Goal: Task Accomplishment & Management: Manage account settings

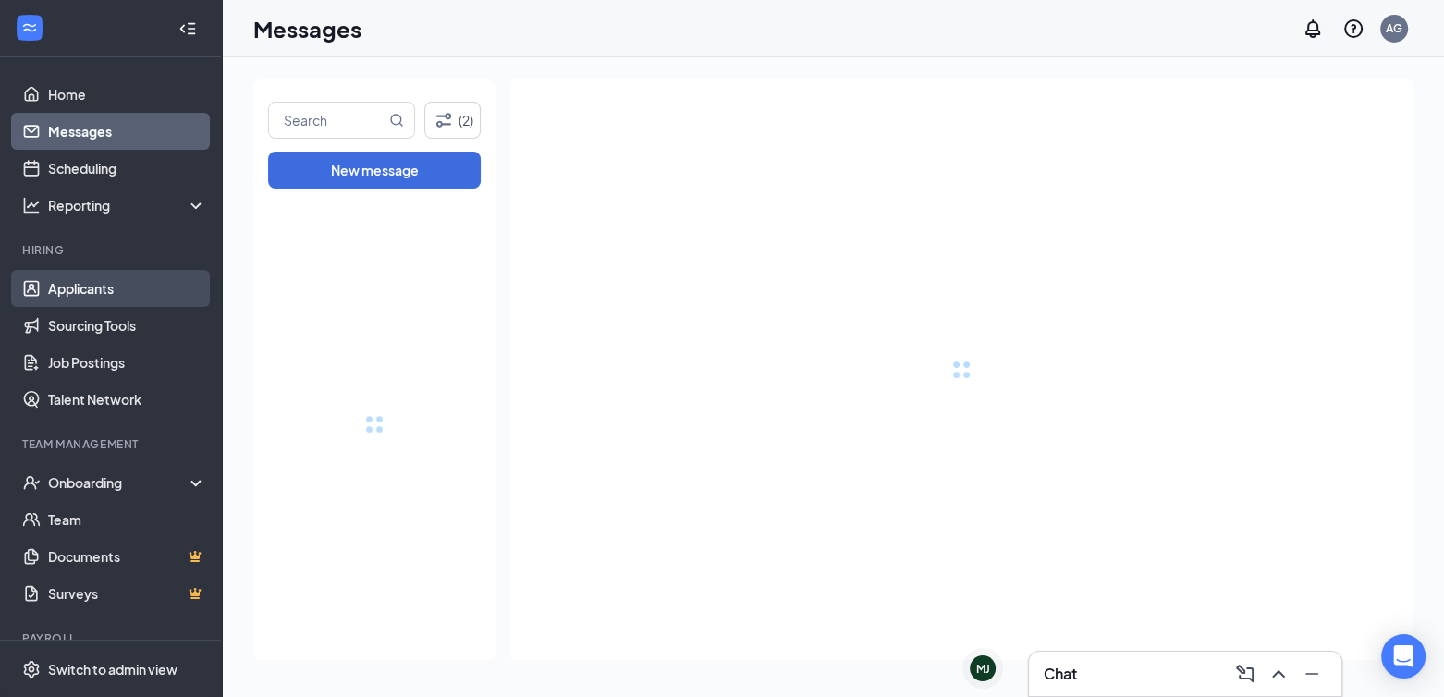
click at [136, 276] on link "Applicants" at bounding box center [127, 288] width 158 height 37
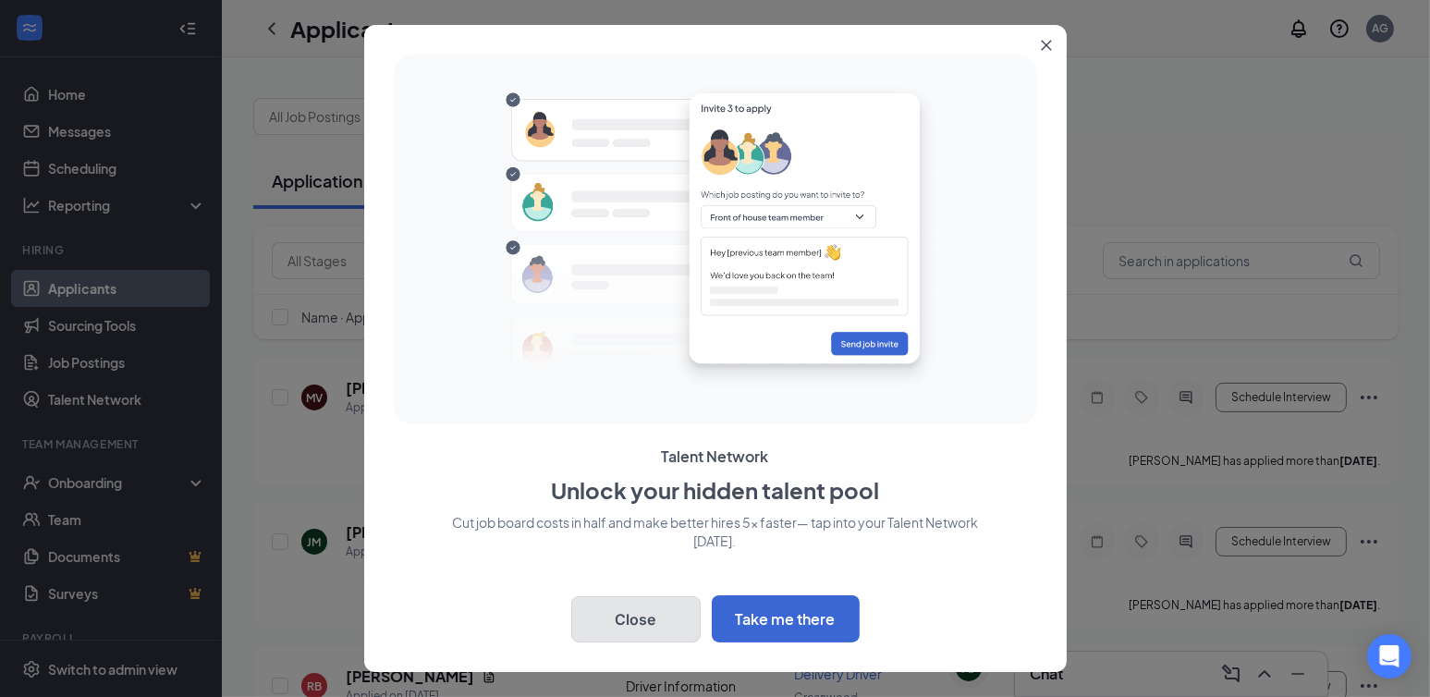
click at [671, 626] on button "Close" at bounding box center [635, 619] width 129 height 46
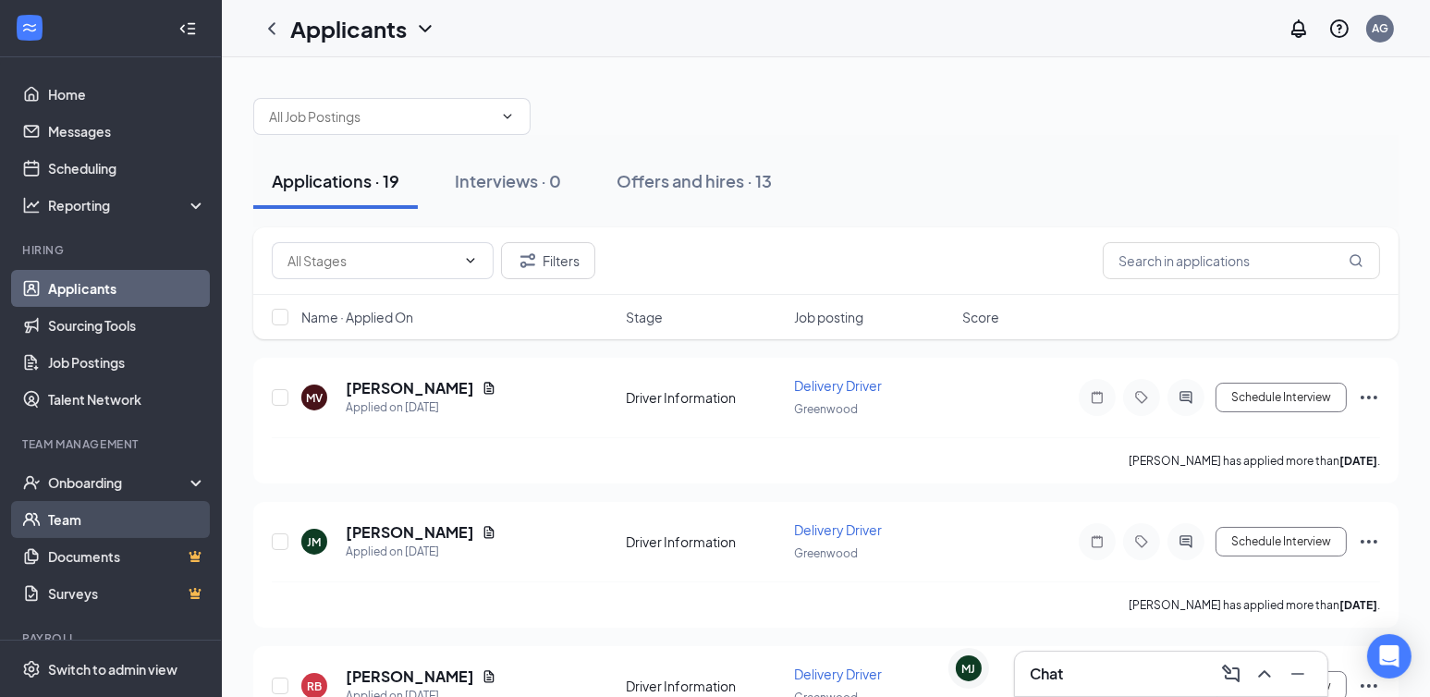
click at [106, 532] on link "Team" at bounding box center [127, 519] width 158 height 37
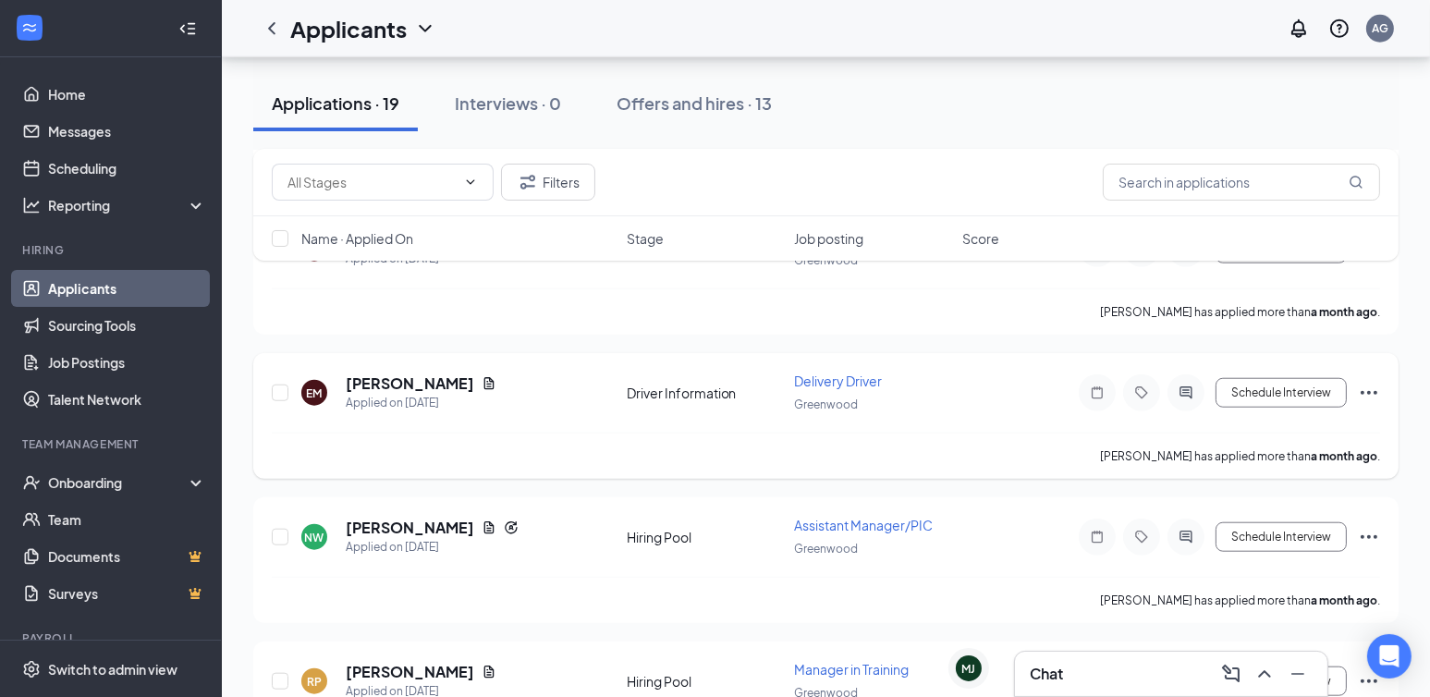
scroll to position [2378, 0]
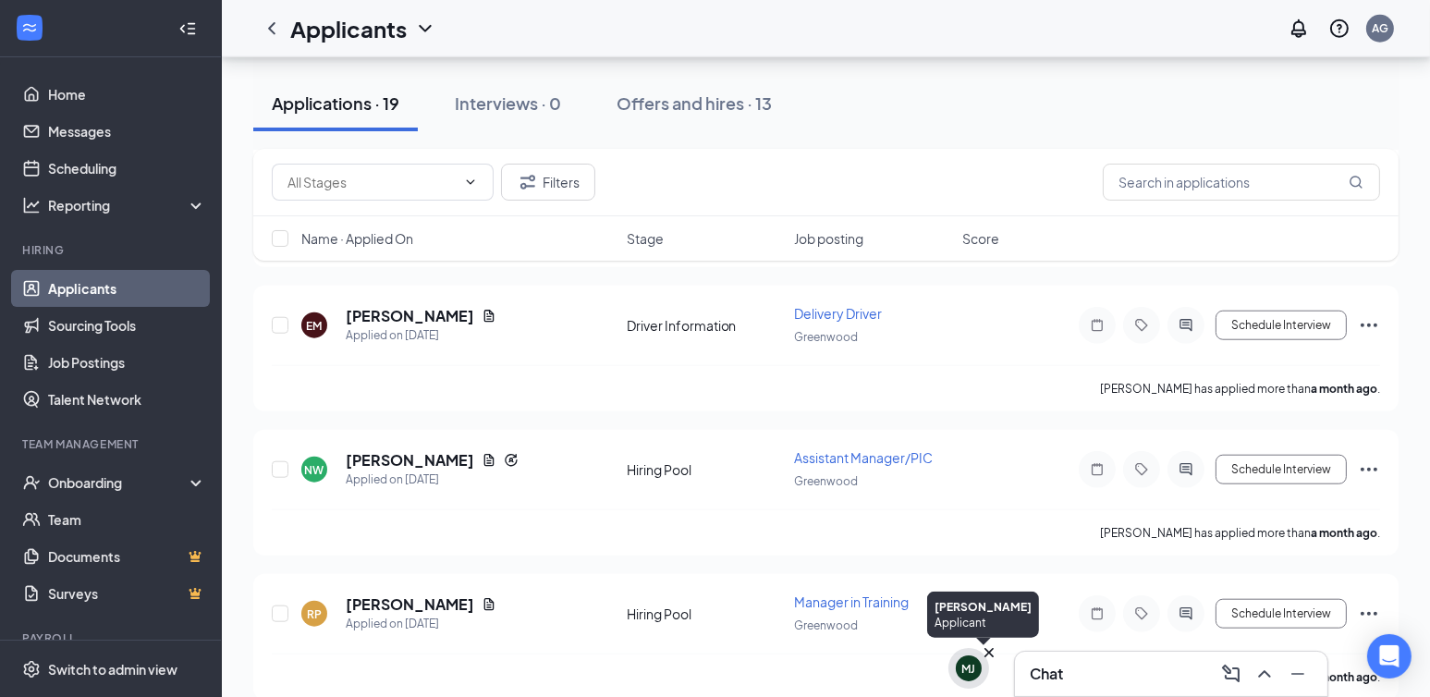
click at [969, 664] on div "MJ" at bounding box center [969, 669] width 14 height 16
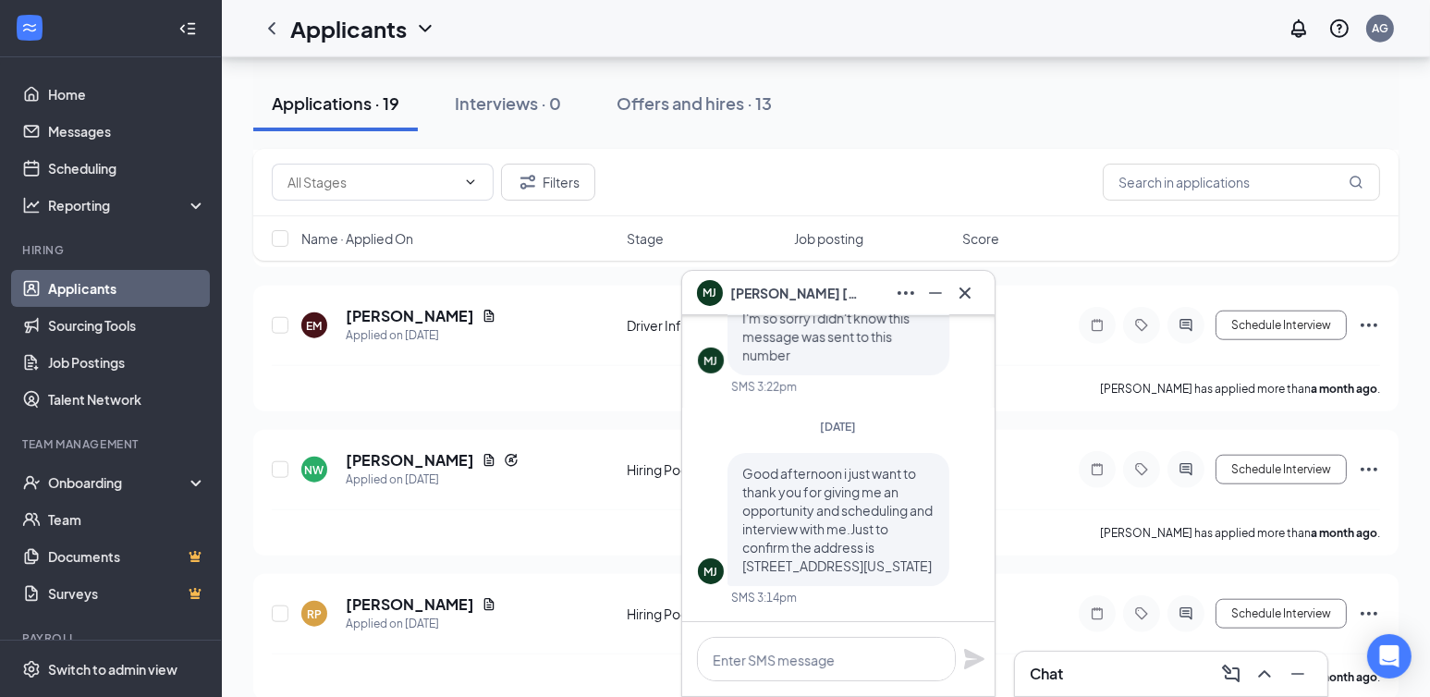
scroll to position [0, 0]
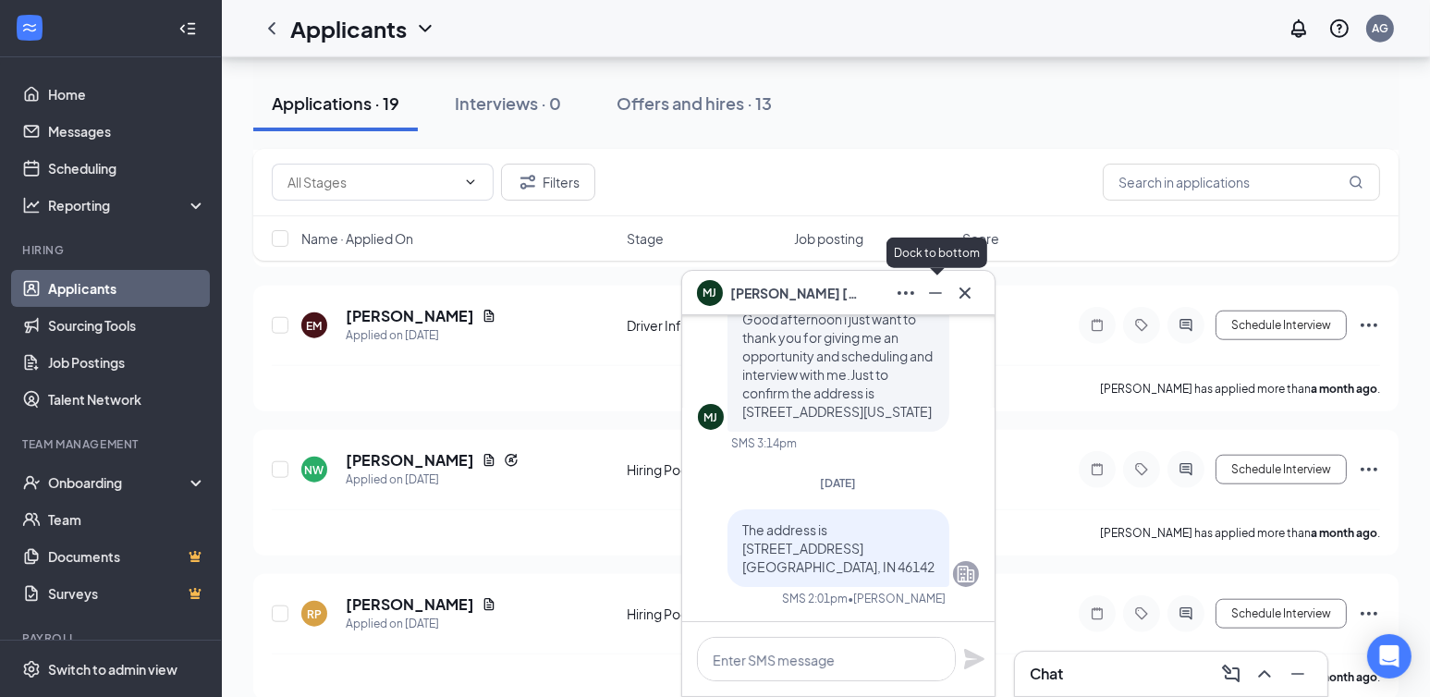
click at [932, 287] on icon "Minimize" at bounding box center [935, 293] width 22 height 22
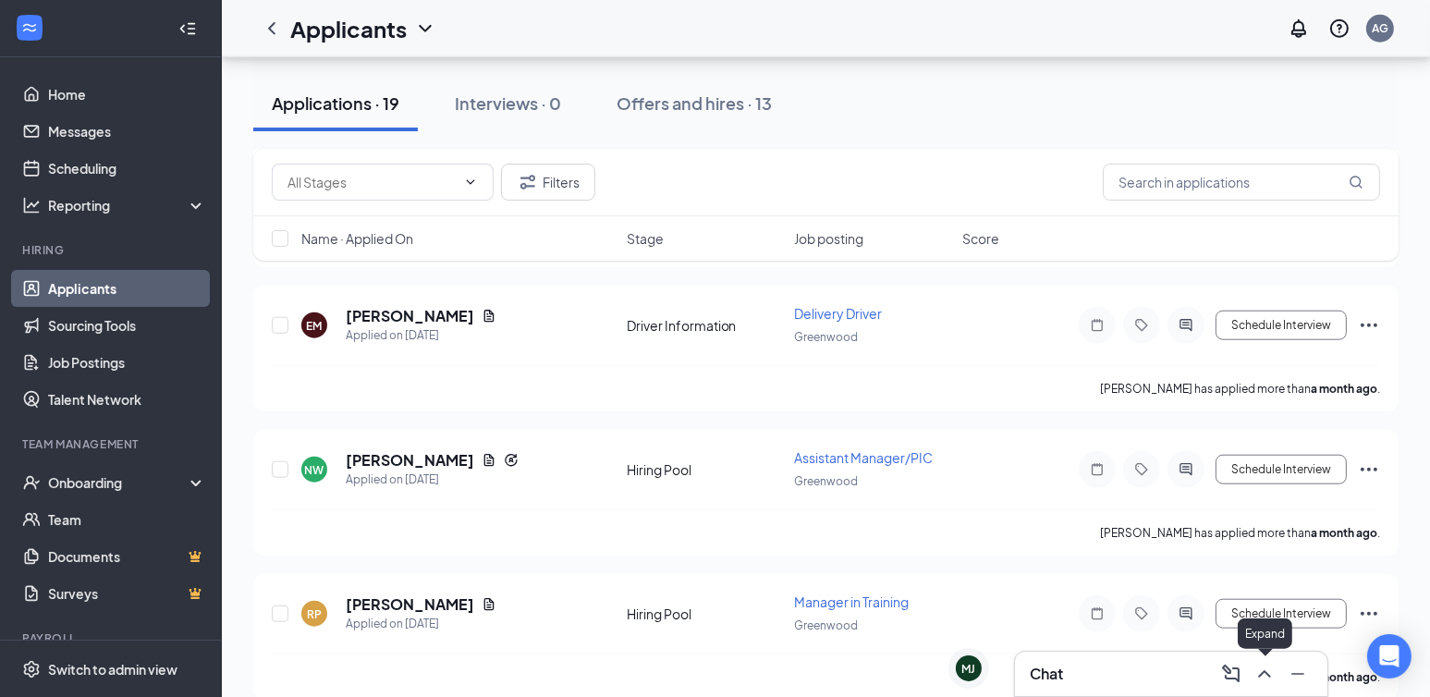
click at [1268, 669] on icon "ChevronUp" at bounding box center [1264, 674] width 22 height 22
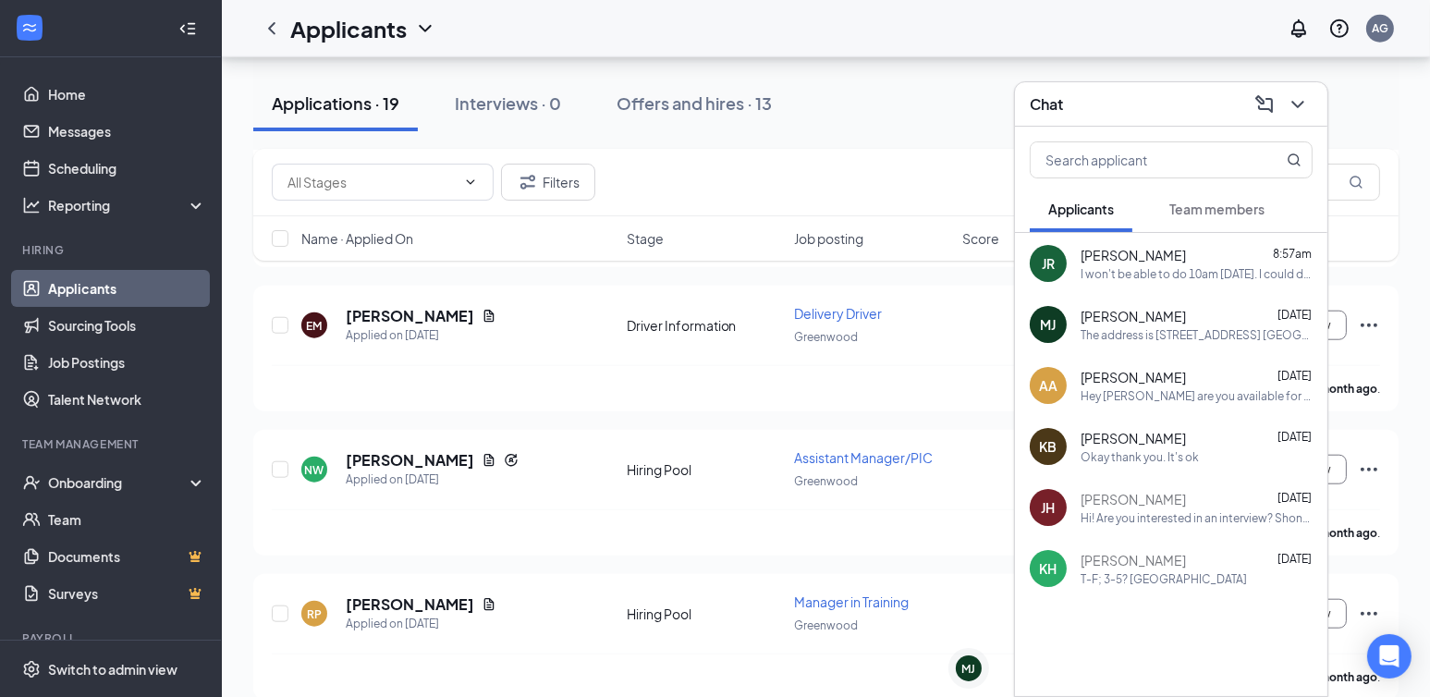
click at [1173, 449] on div "Okay thank you. It's ok" at bounding box center [1139, 457] width 118 height 16
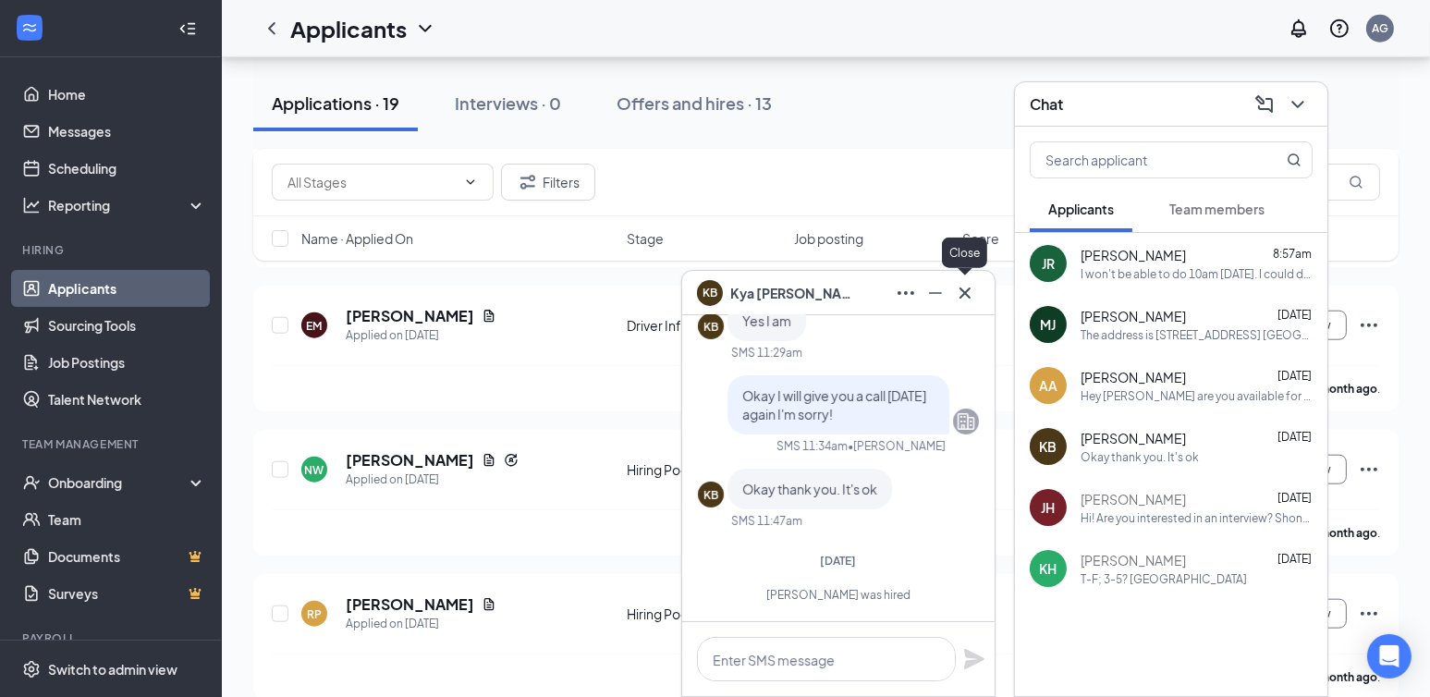
click at [968, 297] on icon "Cross" at bounding box center [964, 292] width 11 height 11
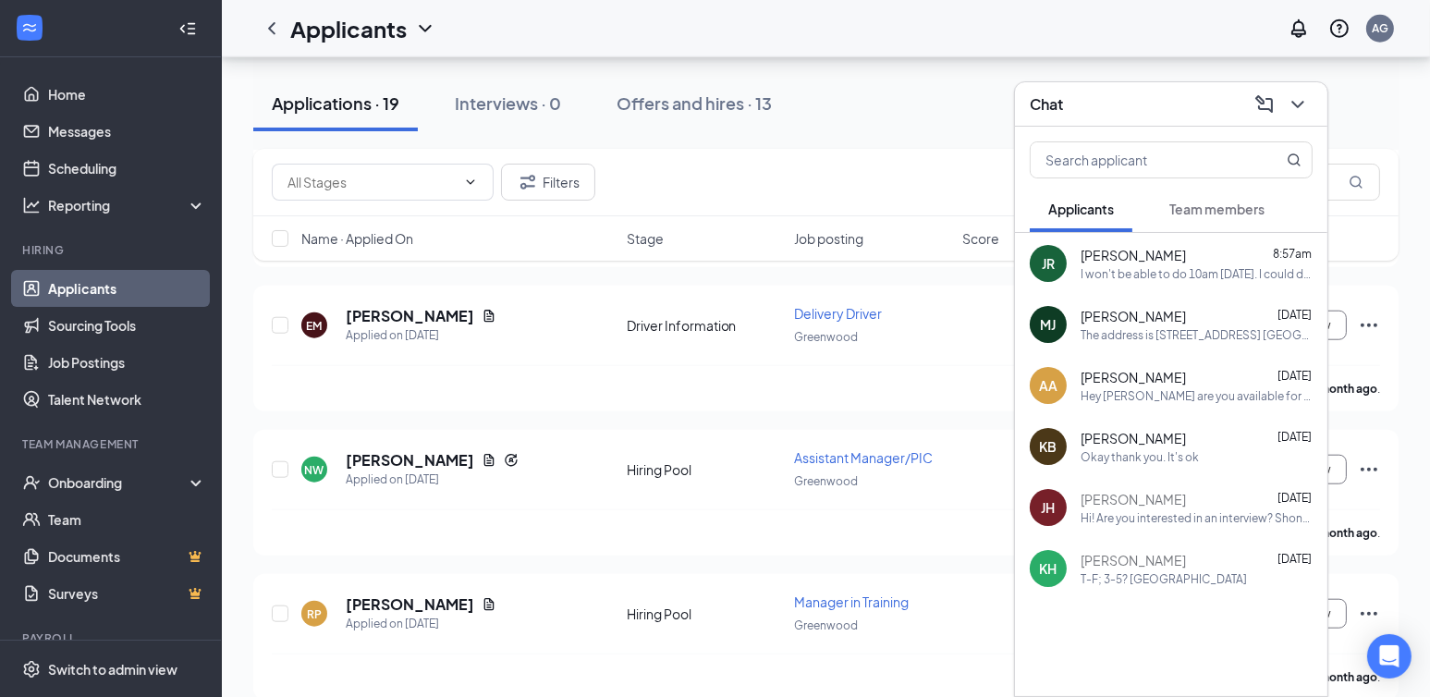
click at [1184, 579] on div "T-F; 3-5? Shona" at bounding box center [1196, 579] width 232 height 16
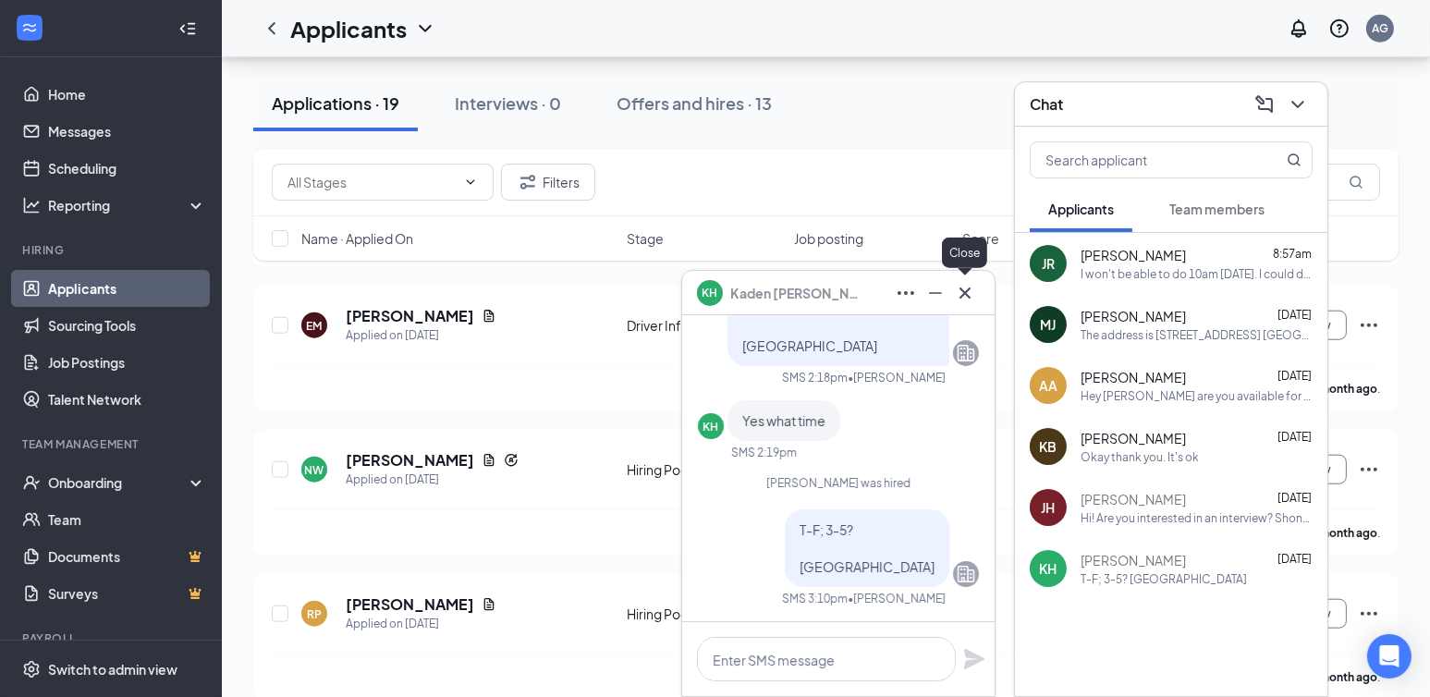
click at [963, 299] on icon "Cross" at bounding box center [965, 293] width 22 height 22
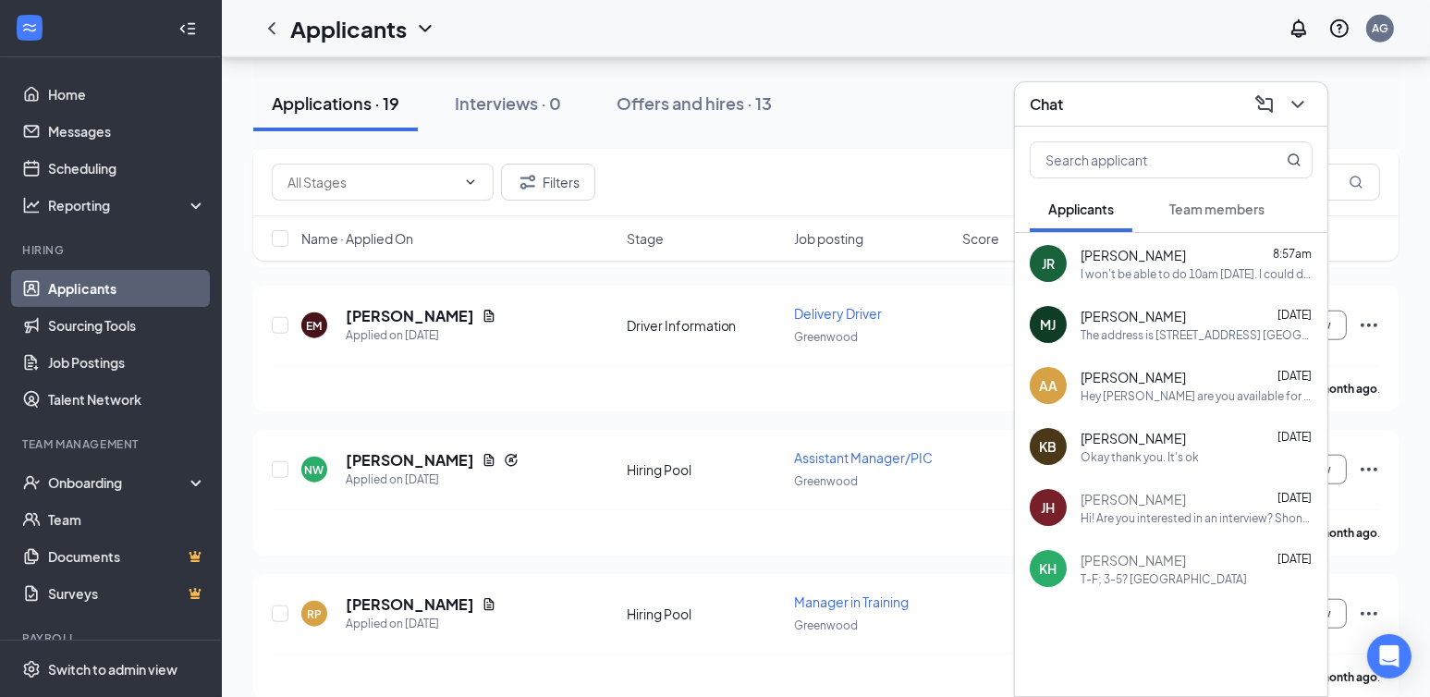
click at [1241, 392] on div "Hey Anthony are you available for an interview tomorrow at 3pm?" at bounding box center [1196, 396] width 232 height 16
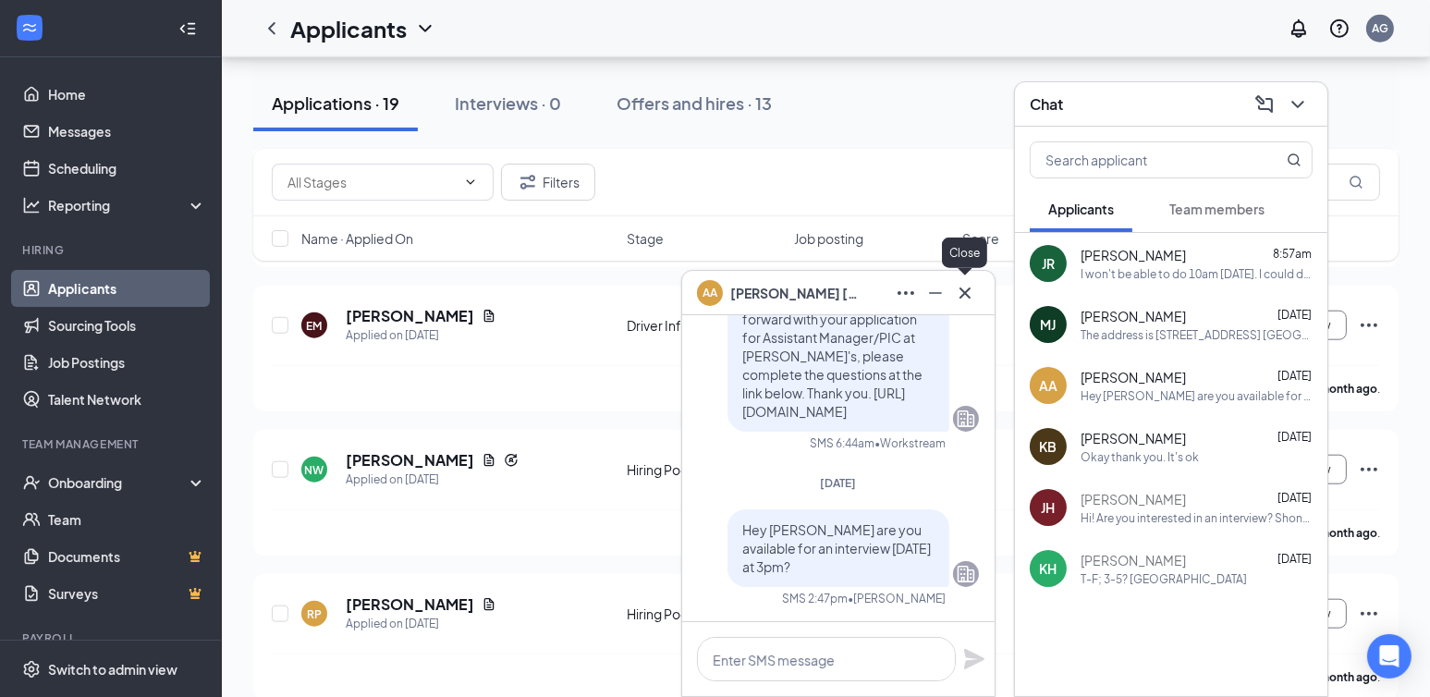
click at [965, 293] on icon "Cross" at bounding box center [964, 292] width 11 height 11
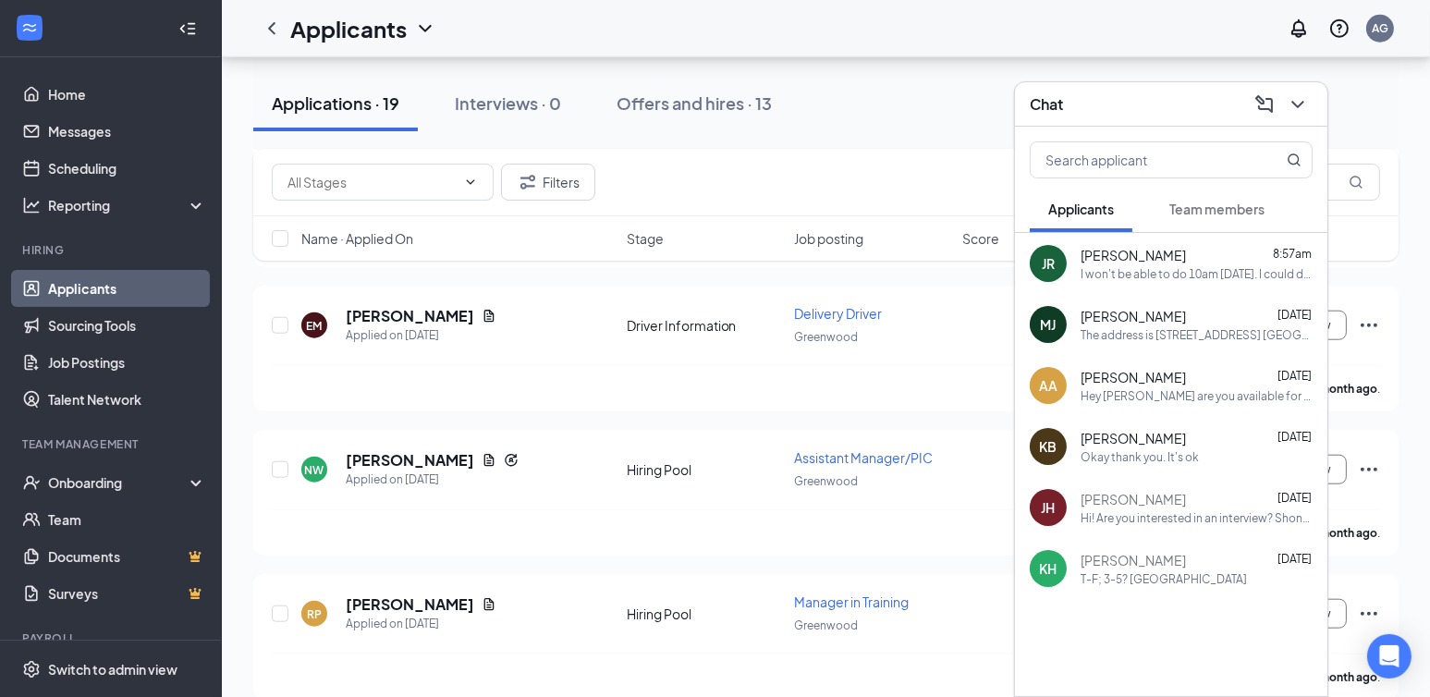
click at [1128, 348] on div "MJ Makel James Aug 20 The address is 733 Loews Blvd. Greenwood, IN 46142" at bounding box center [1171, 324] width 312 height 61
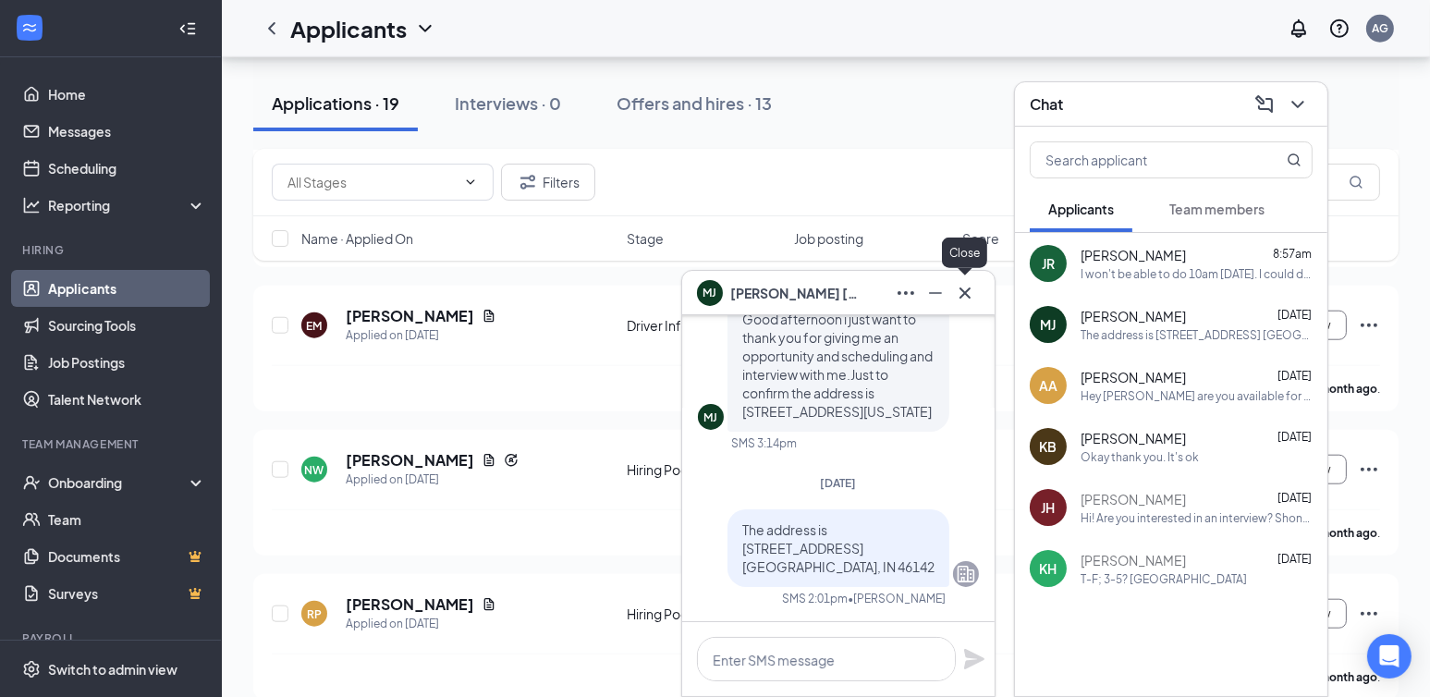
click at [971, 292] on icon "Cross" at bounding box center [965, 293] width 22 height 22
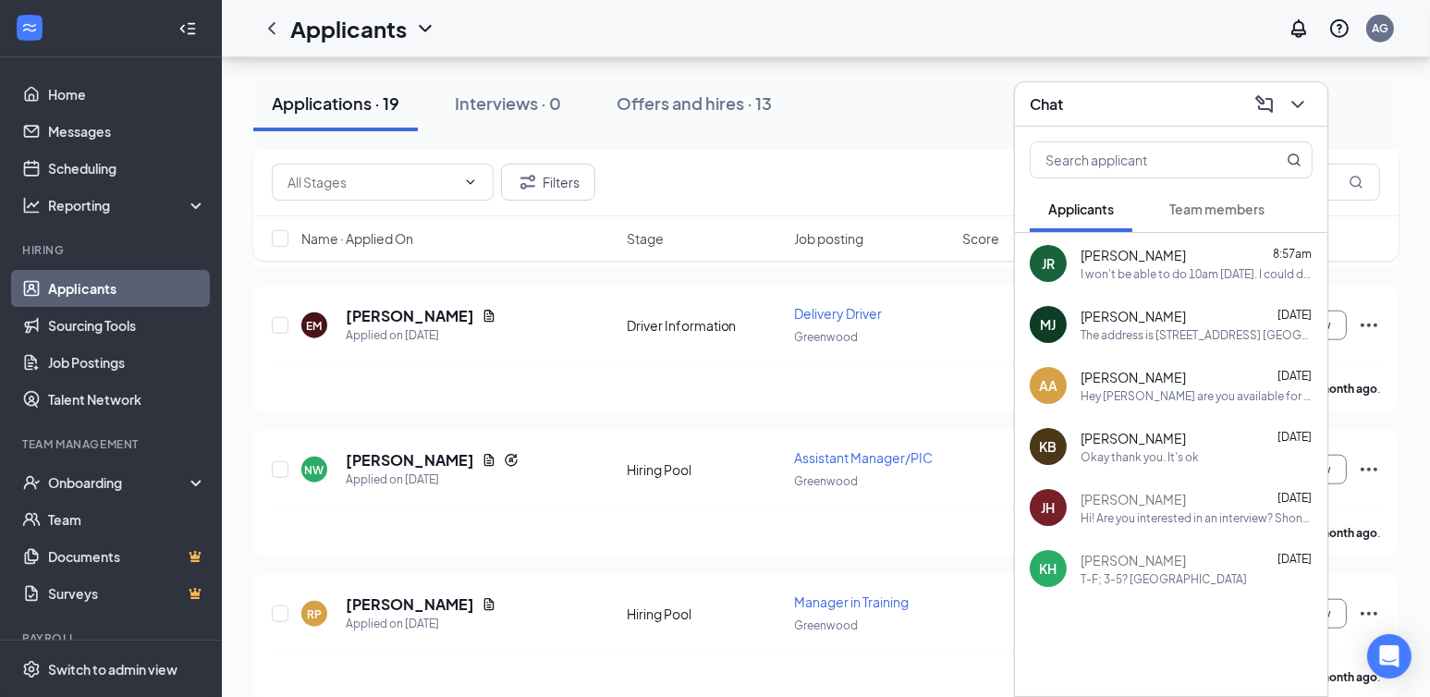
click at [1229, 249] on div "Jena Renteria 8:57am" at bounding box center [1196, 255] width 232 height 18
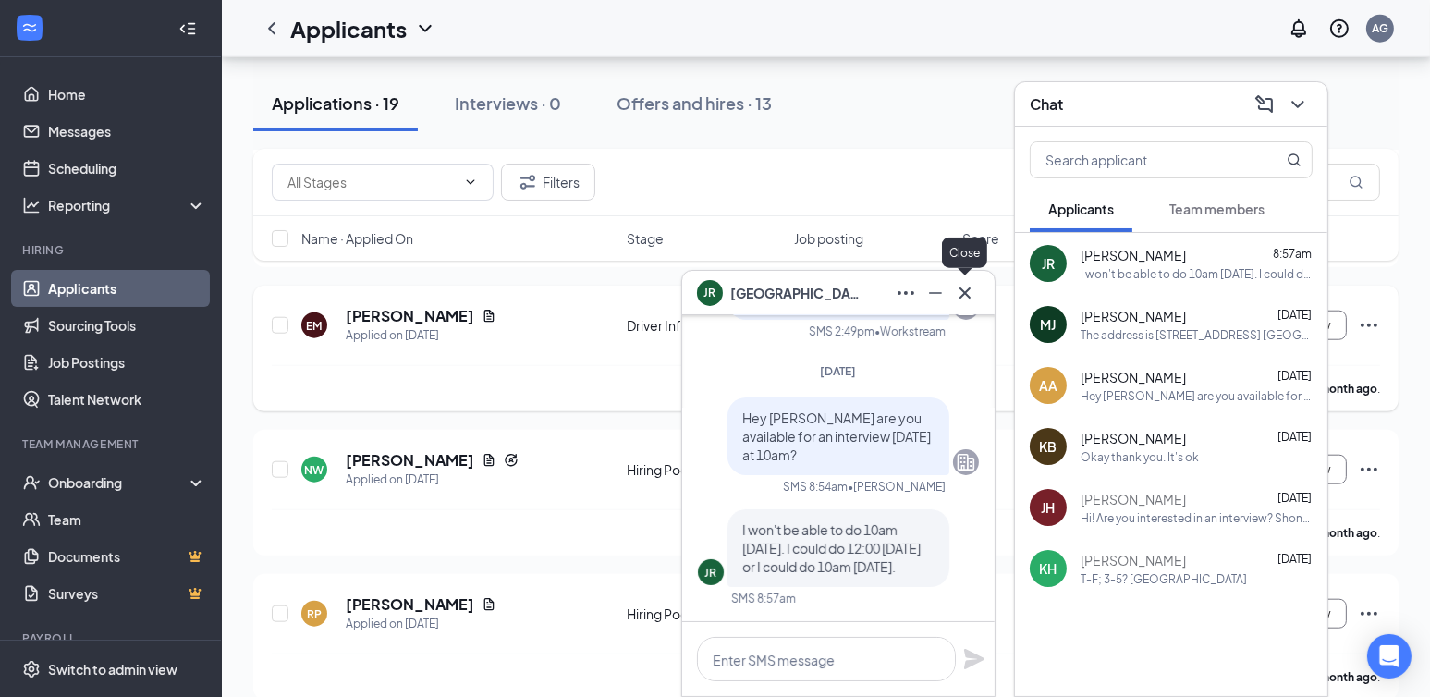
click at [971, 292] on icon "Cross" at bounding box center [965, 293] width 22 height 22
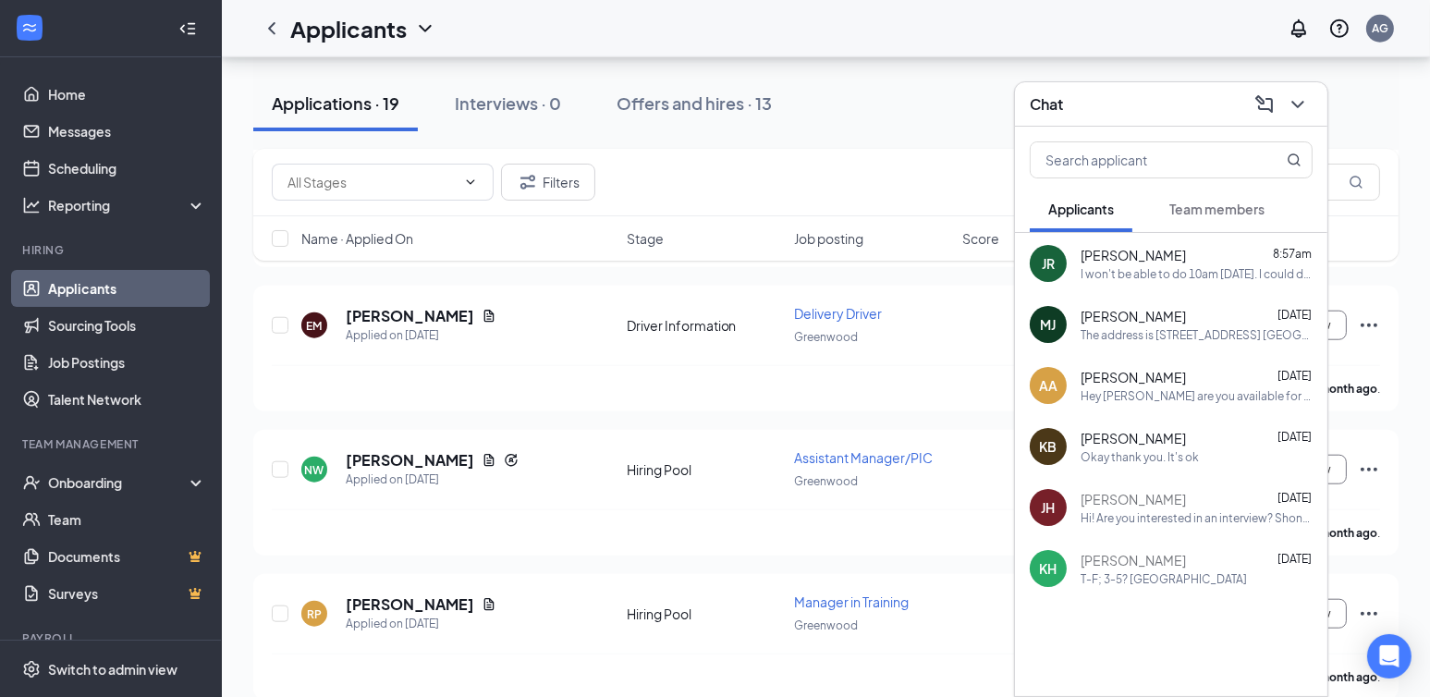
click at [1251, 196] on button "Team members" at bounding box center [1217, 209] width 132 height 46
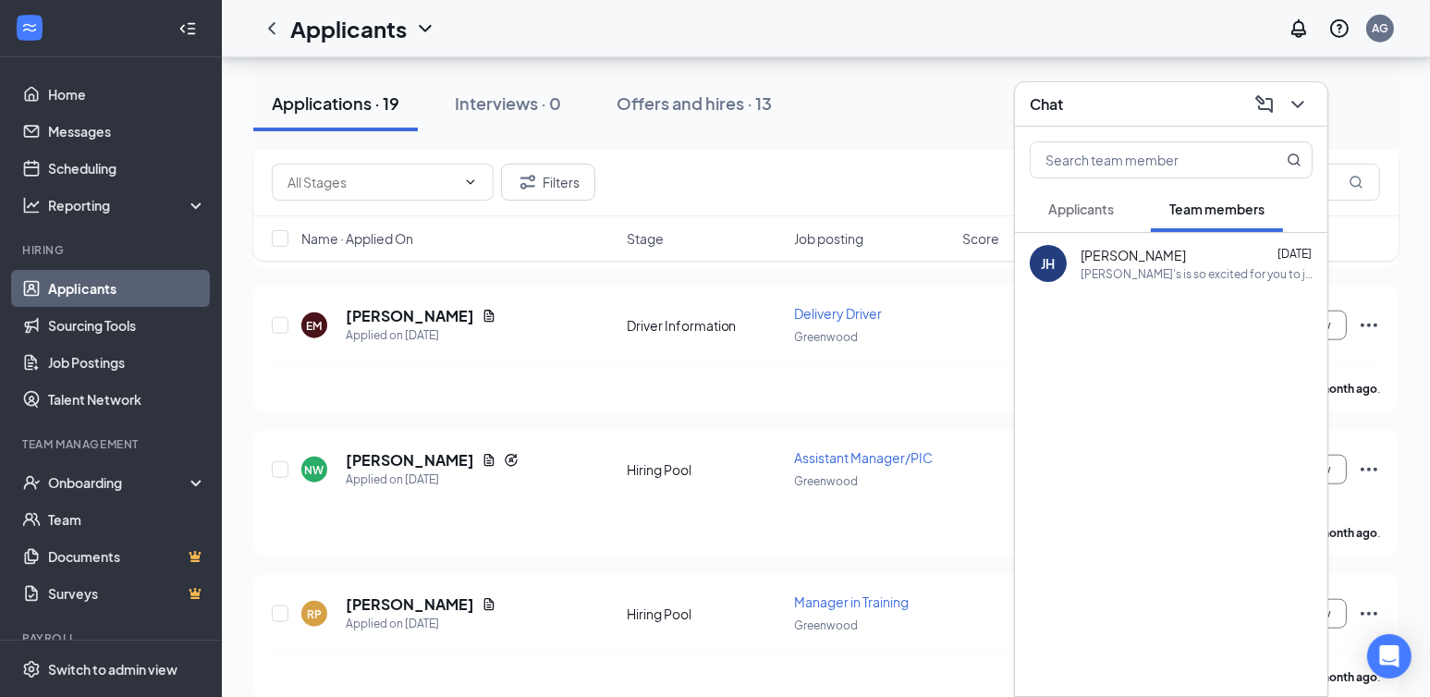
click at [1181, 266] on div "Jimmy John's is so excited for you to join our team! Do you know anyone else wh…" at bounding box center [1196, 274] width 232 height 16
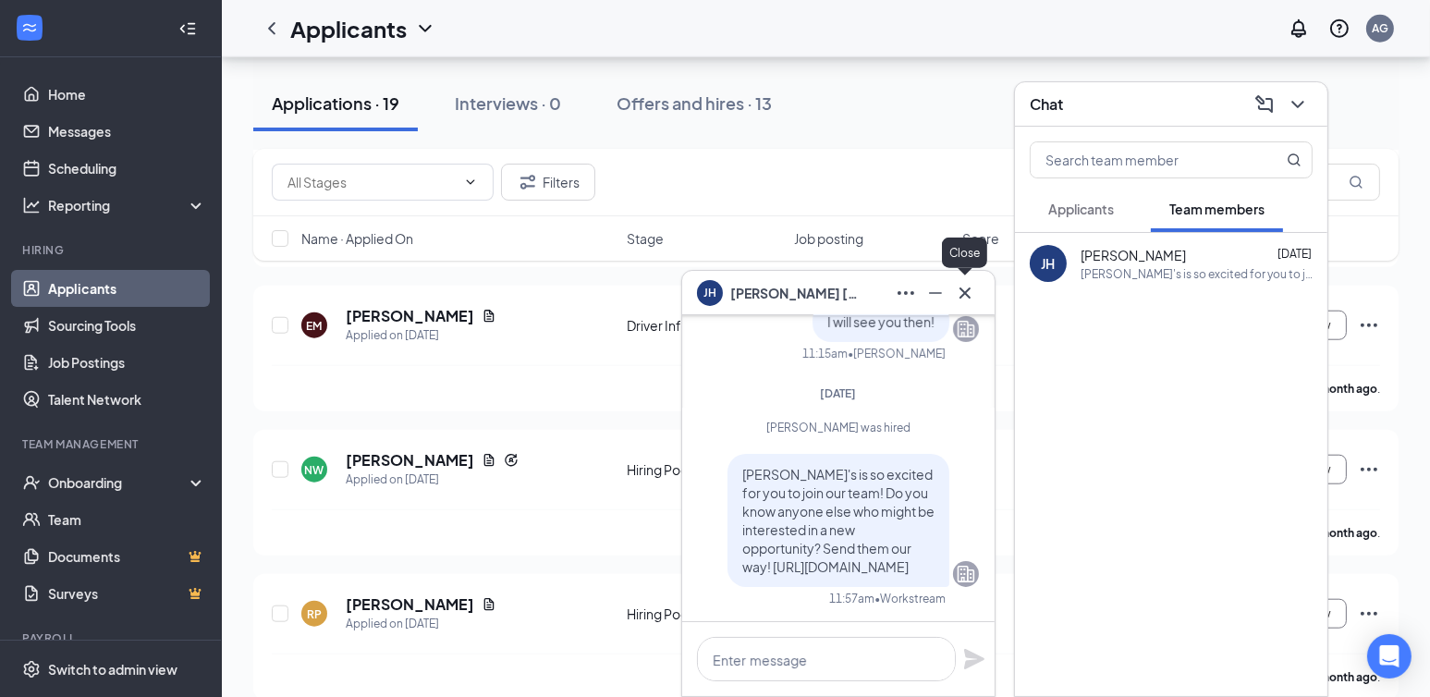
click at [968, 283] on icon "Cross" at bounding box center [965, 293] width 22 height 22
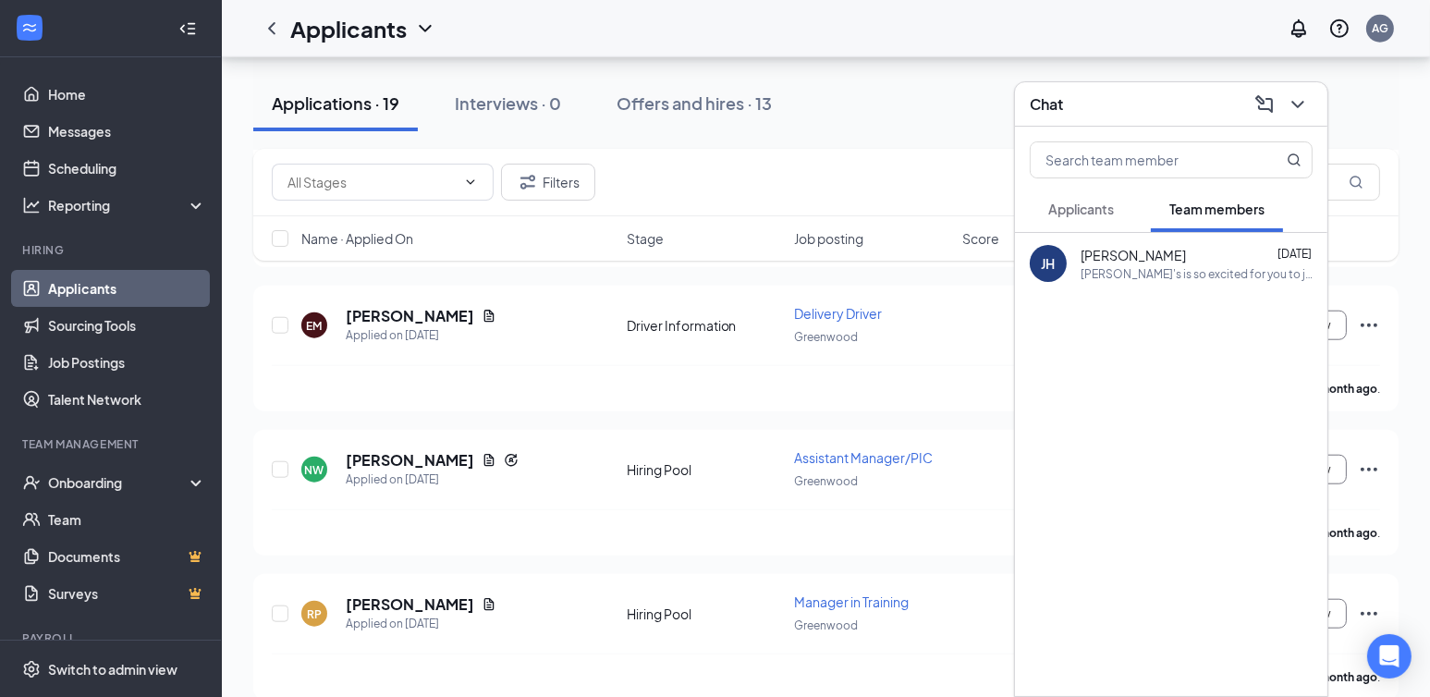
click at [1089, 201] on span "Applicants" at bounding box center [1081, 209] width 66 height 17
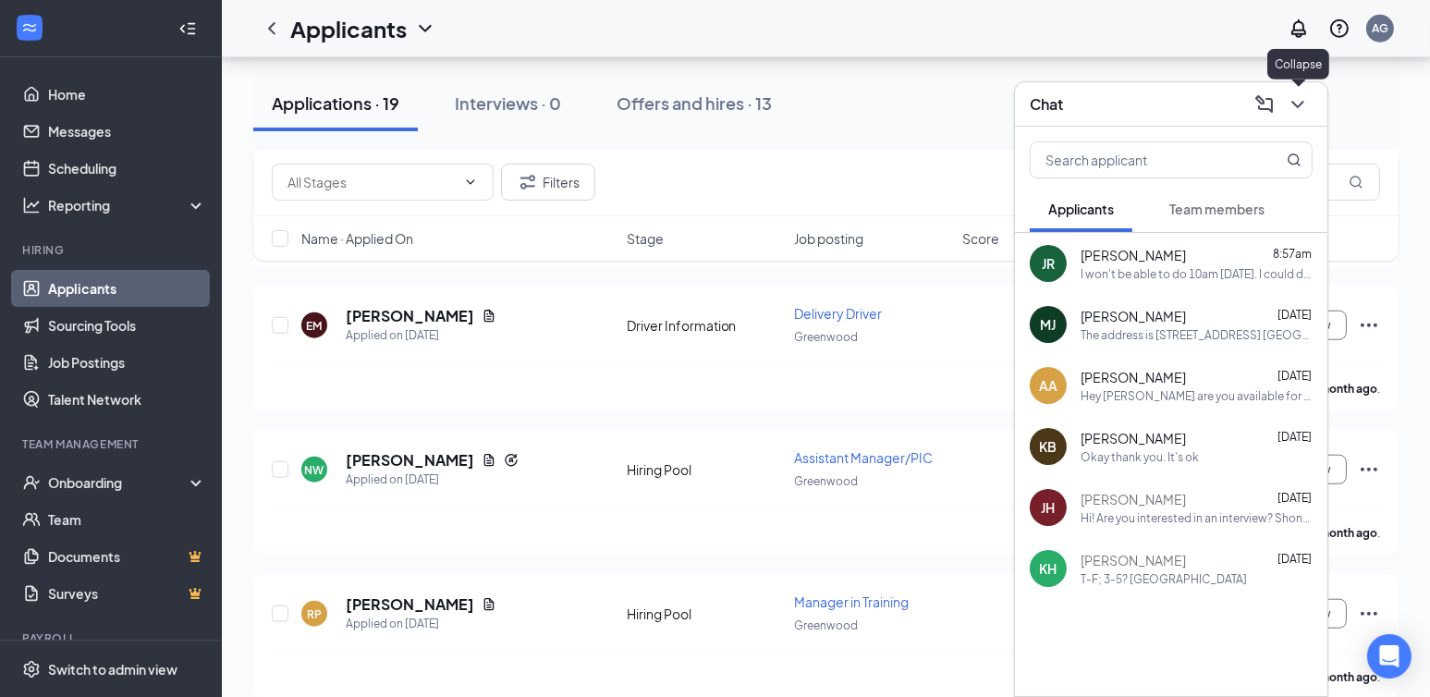
click at [1291, 111] on icon "ChevronDown" at bounding box center [1297, 104] width 22 height 22
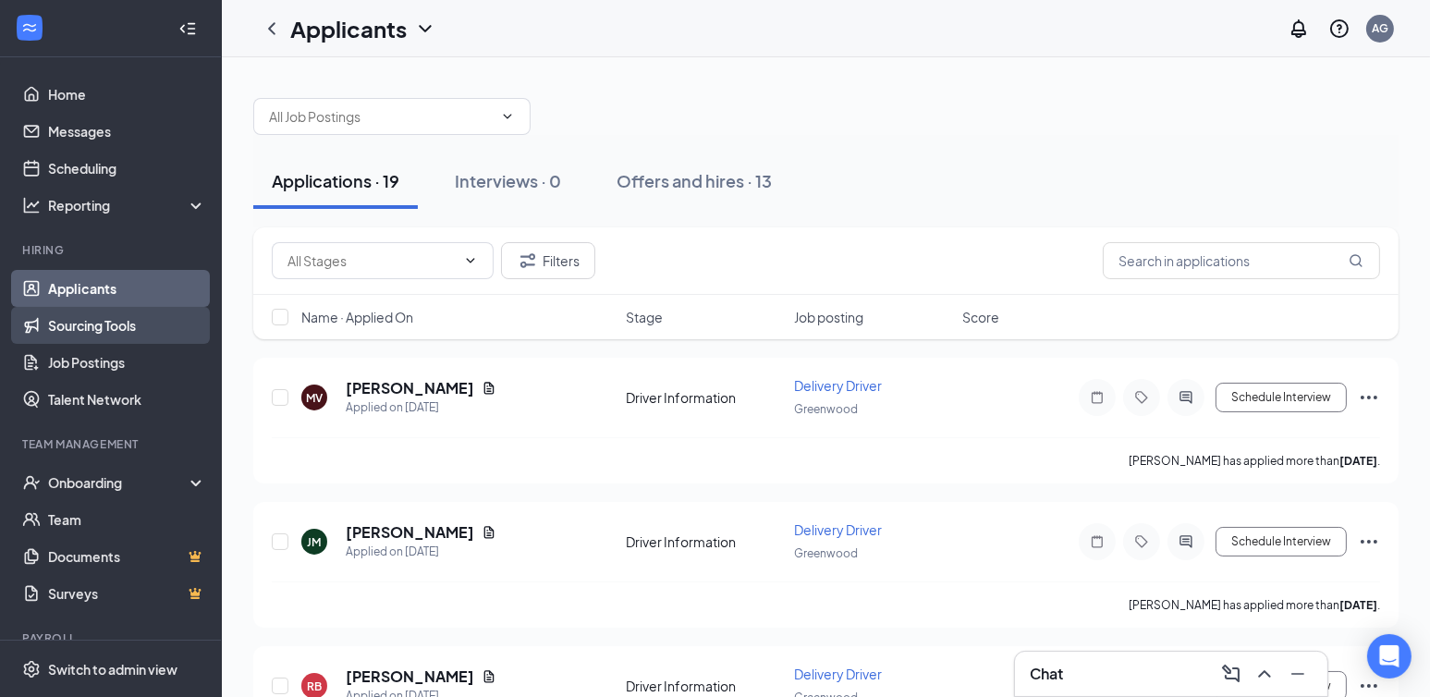
click at [142, 329] on link "Sourcing Tools" at bounding box center [127, 325] width 158 height 37
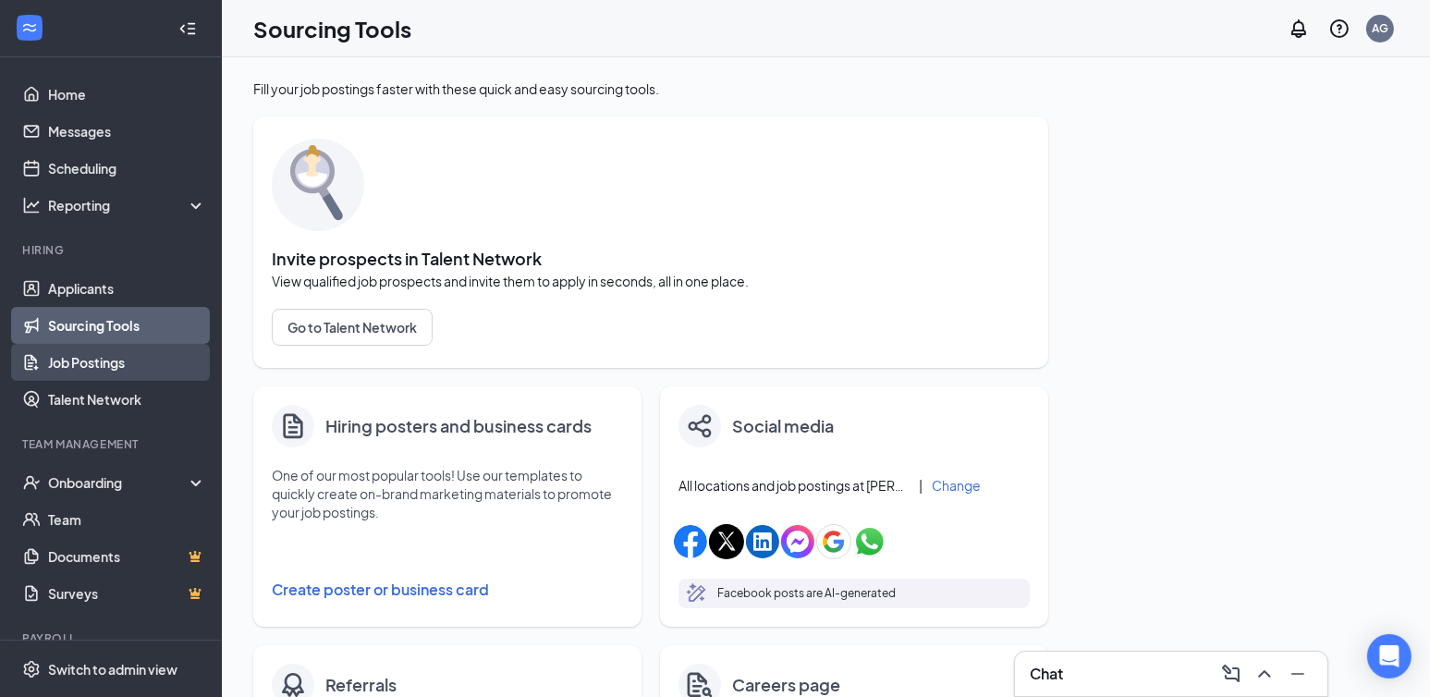
click at [62, 353] on link "Job Postings" at bounding box center [127, 362] width 158 height 37
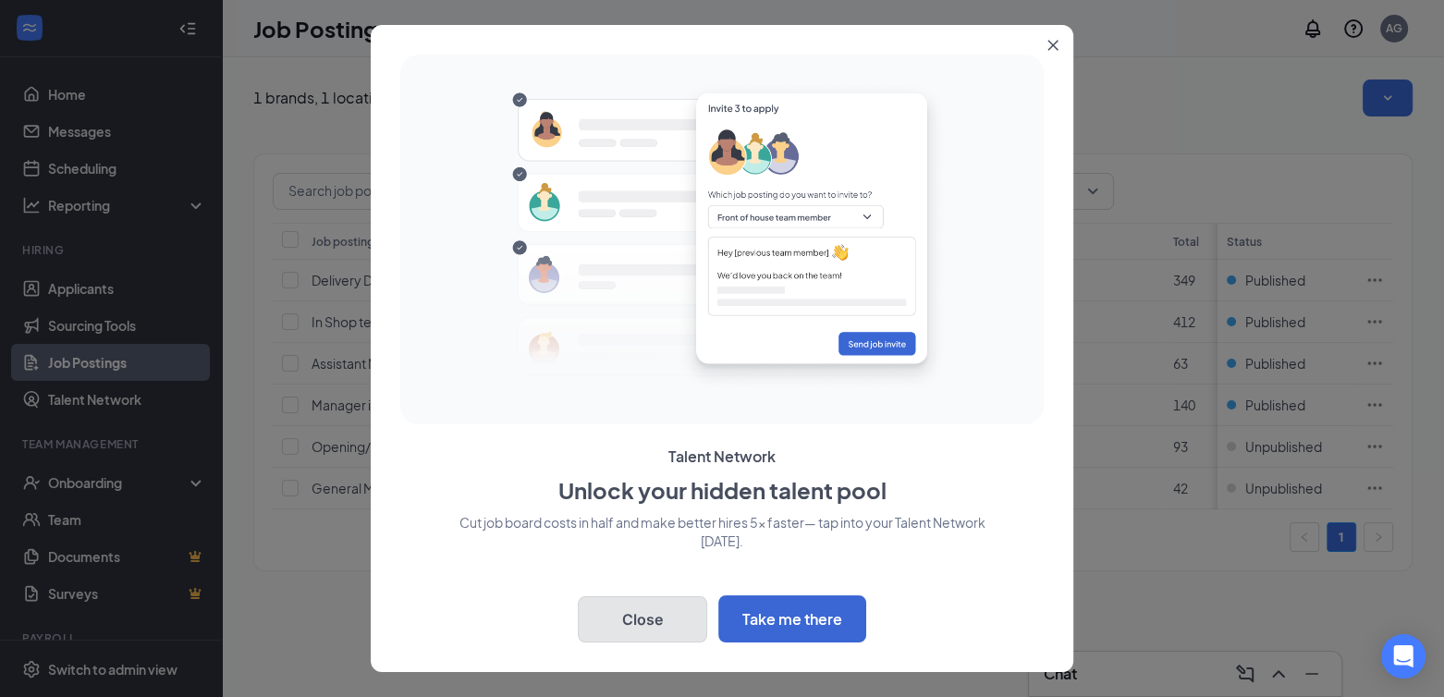
click at [627, 621] on button "Close" at bounding box center [642, 619] width 129 height 46
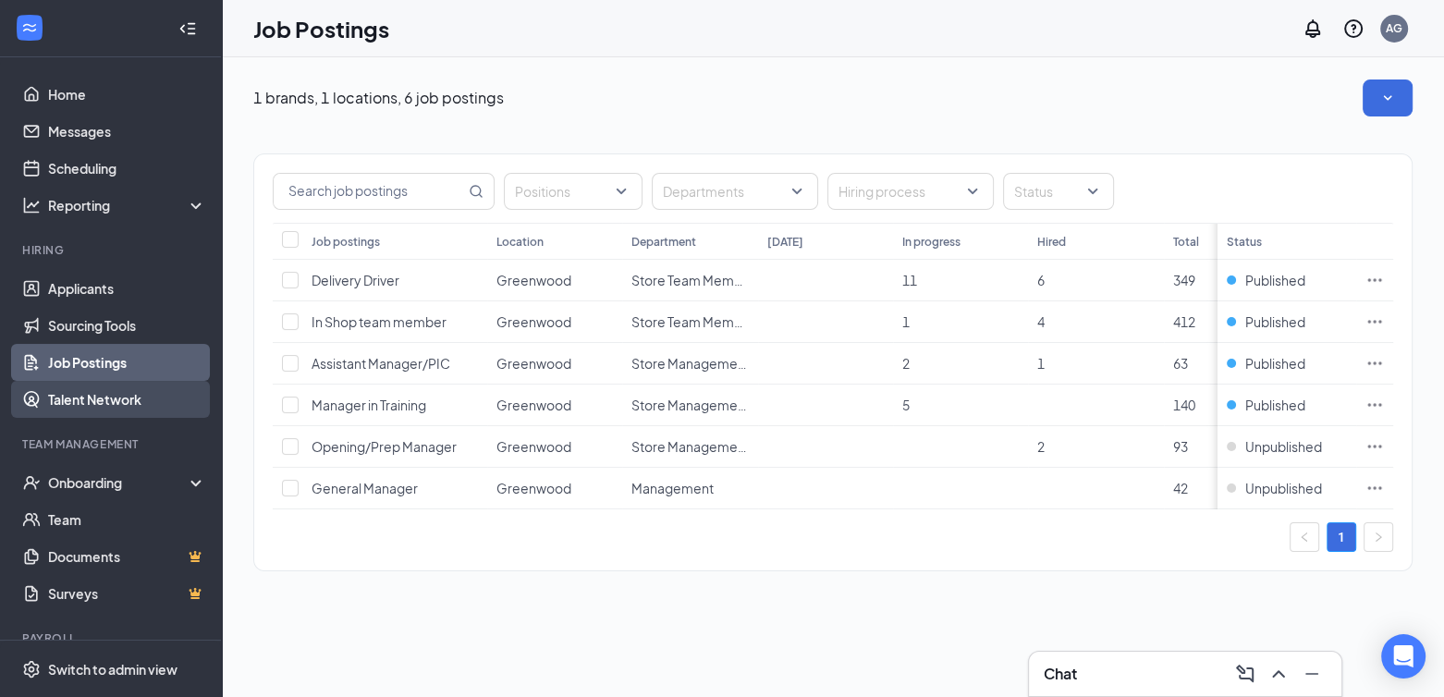
click at [116, 403] on link "Talent Network" at bounding box center [127, 399] width 158 height 37
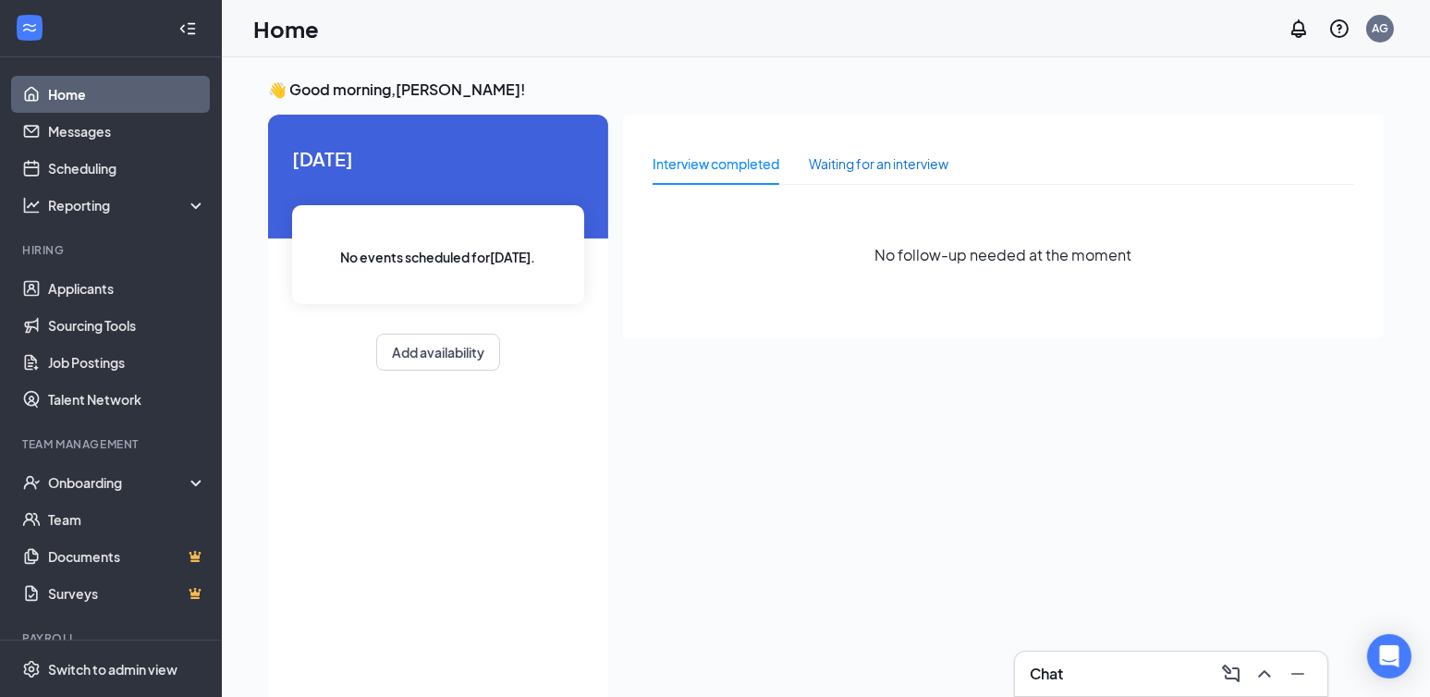
click at [892, 165] on div "Waiting for an interview" at bounding box center [879, 163] width 140 height 20
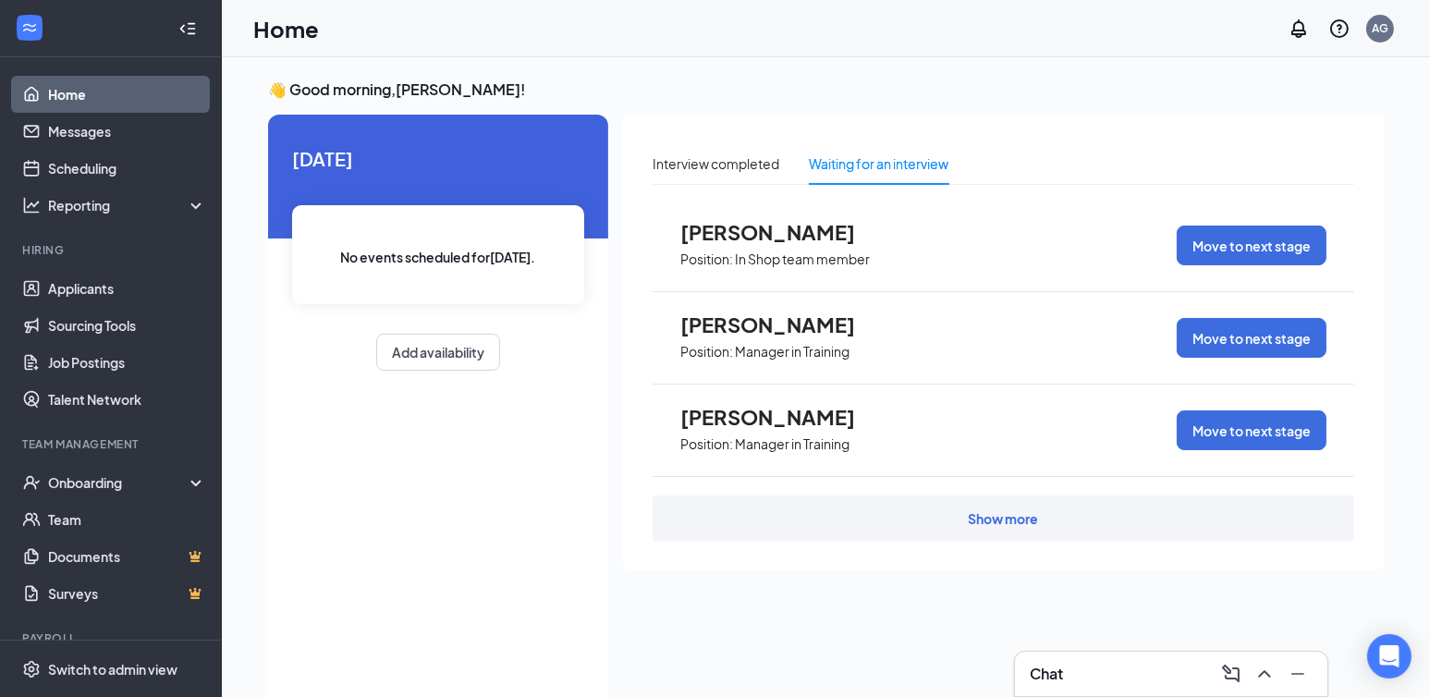
click at [1002, 502] on div "Show more" at bounding box center [1002, 518] width 701 height 46
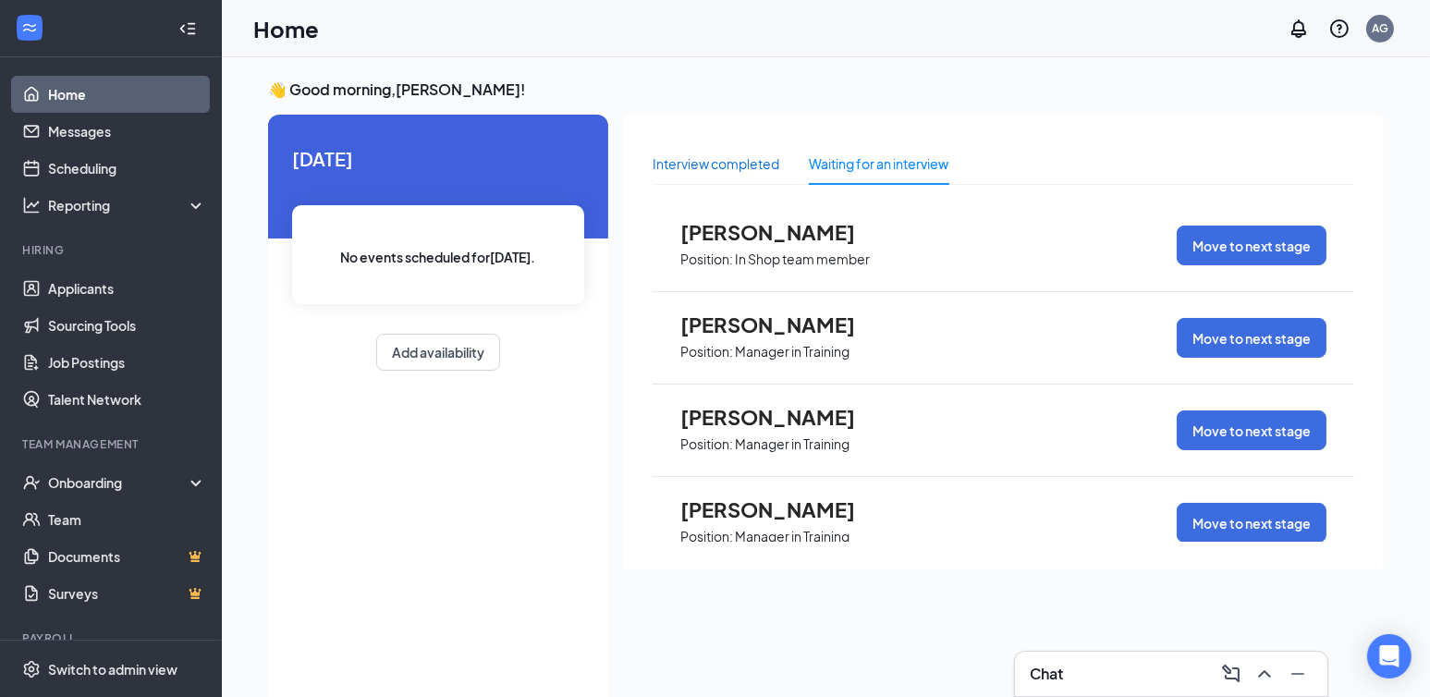
click at [690, 168] on div "Interview completed" at bounding box center [715, 163] width 127 height 20
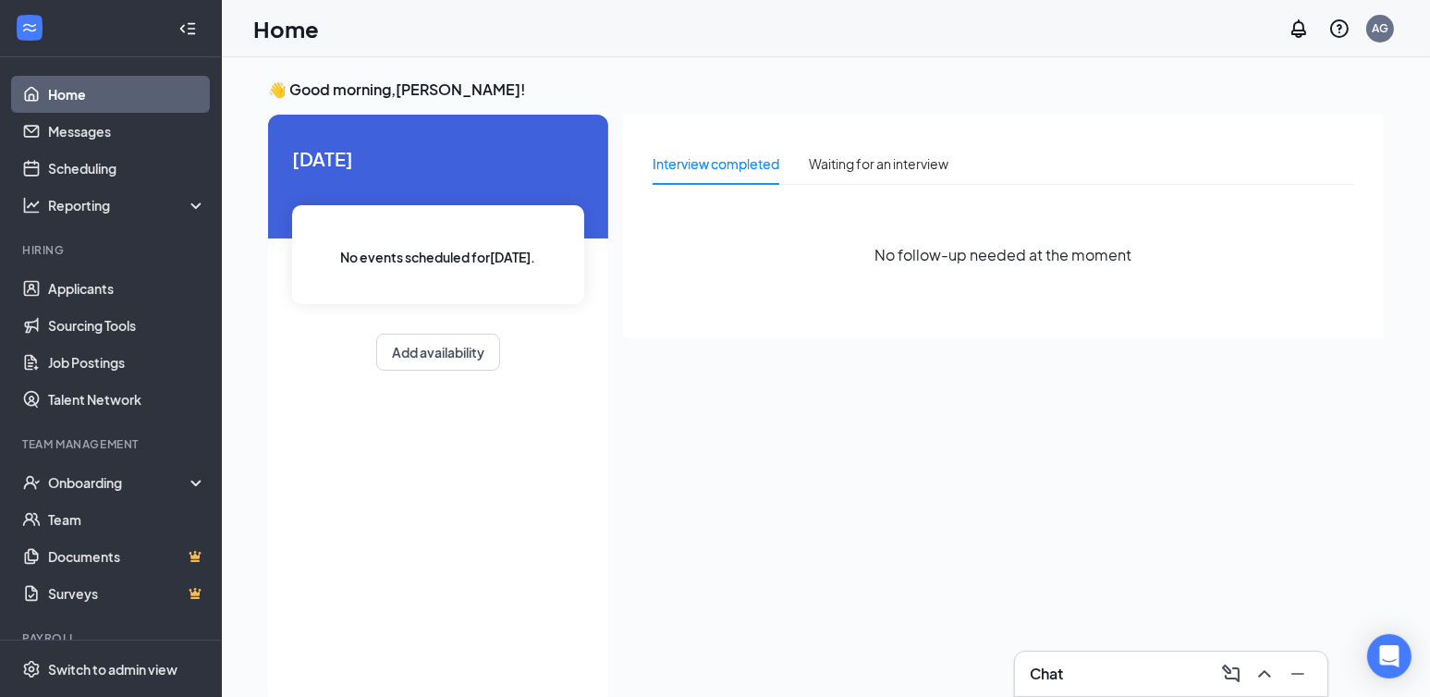
click at [80, 88] on link "Home" at bounding box center [127, 94] width 158 height 37
